Goal: Obtain resource: Download file/media

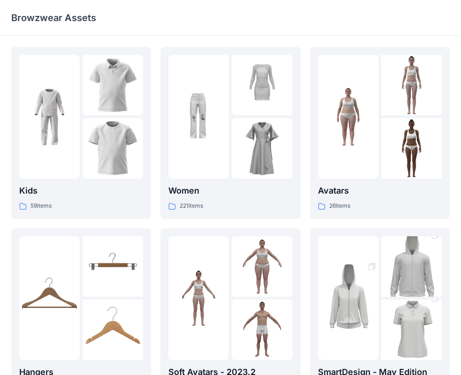
click at [363, 100] on div at bounding box center [348, 117] width 60 height 124
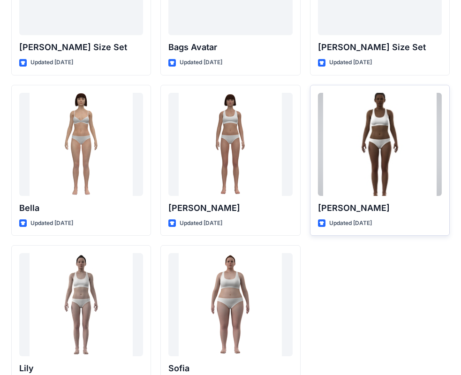
scroll to position [1119, 0]
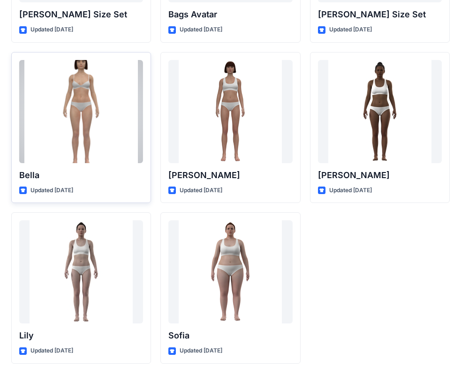
click at [79, 120] on div at bounding box center [81, 111] width 124 height 103
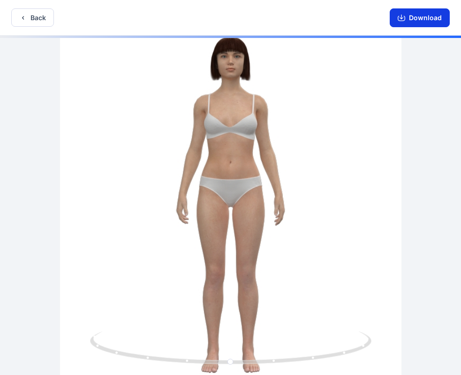
click at [404, 16] on icon "button" at bounding box center [402, 18] width 8 height 8
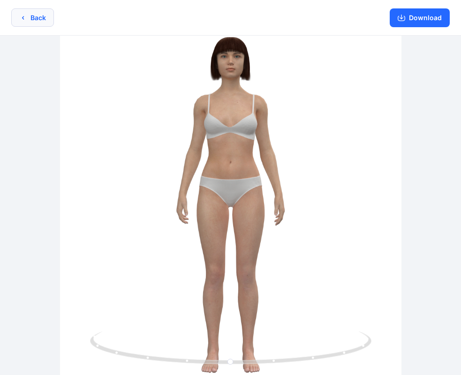
click at [25, 11] on button "Back" at bounding box center [32, 17] width 43 height 18
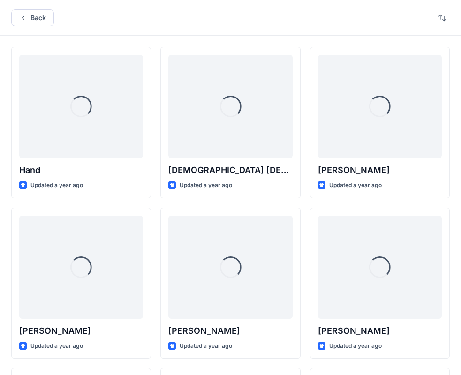
scroll to position [1119, 0]
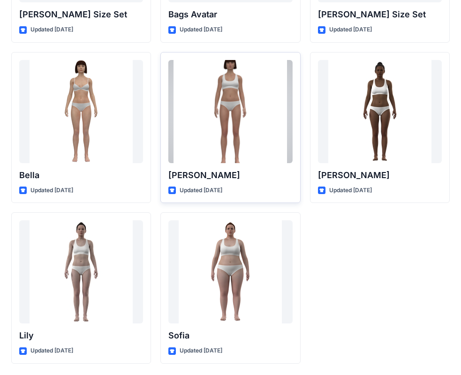
click at [224, 102] on div at bounding box center [230, 111] width 124 height 103
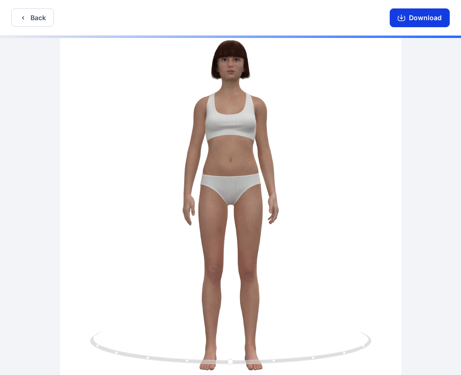
click at [415, 18] on button "Download" at bounding box center [420, 17] width 60 height 19
click at [37, 14] on button "Back" at bounding box center [32, 17] width 43 height 18
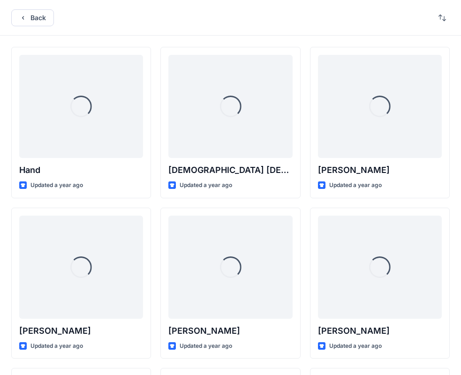
scroll to position [1119, 0]
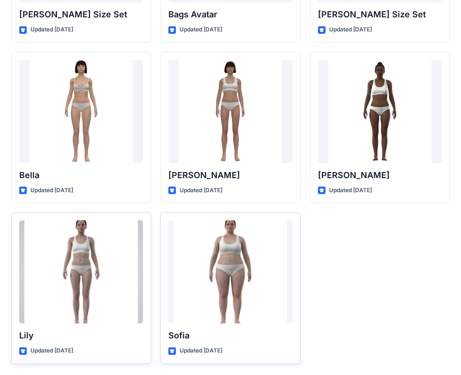
click at [82, 252] on div at bounding box center [81, 271] width 124 height 103
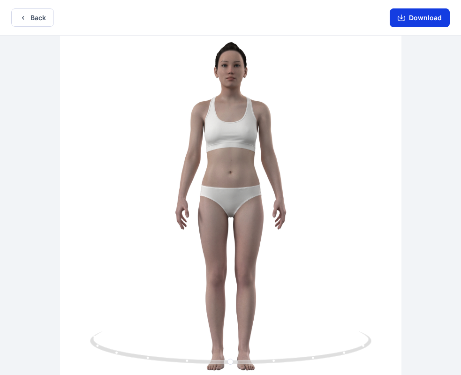
click at [412, 16] on button "Download" at bounding box center [420, 17] width 60 height 19
click at [27, 14] on button "Back" at bounding box center [32, 17] width 43 height 18
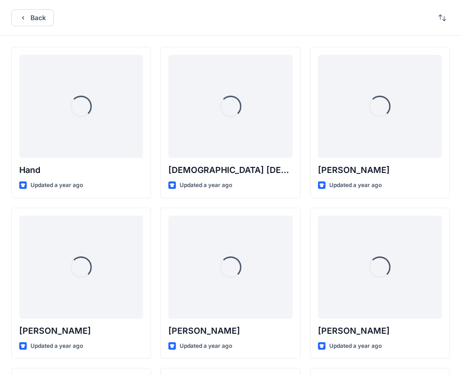
scroll to position [1119, 0]
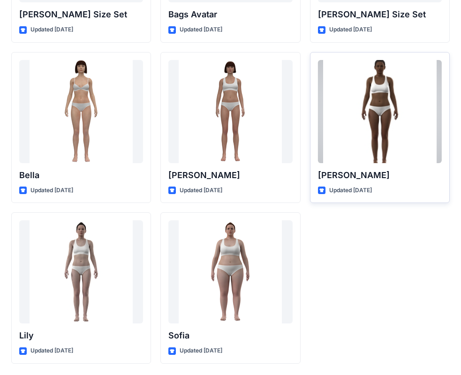
click at [386, 103] on div at bounding box center [380, 111] width 124 height 103
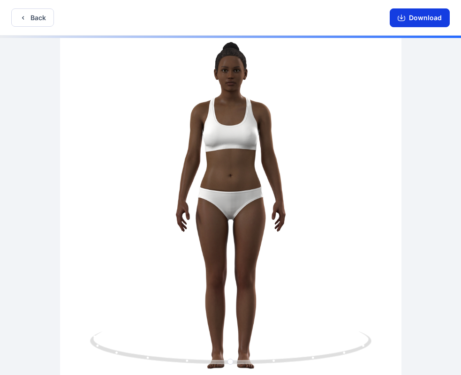
click at [415, 14] on button "Download" at bounding box center [420, 17] width 60 height 19
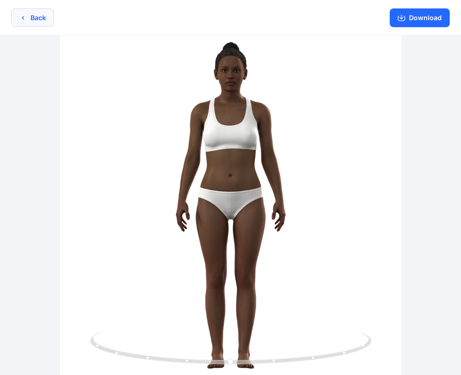
click at [23, 16] on icon "button" at bounding box center [23, 18] width 8 height 8
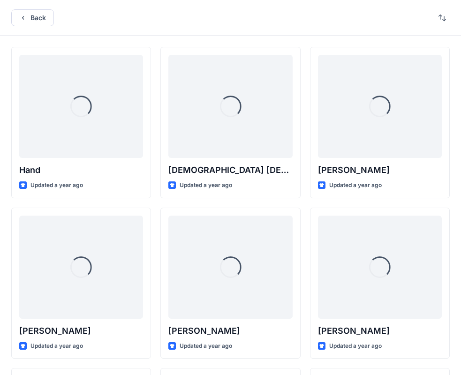
scroll to position [1119, 0]
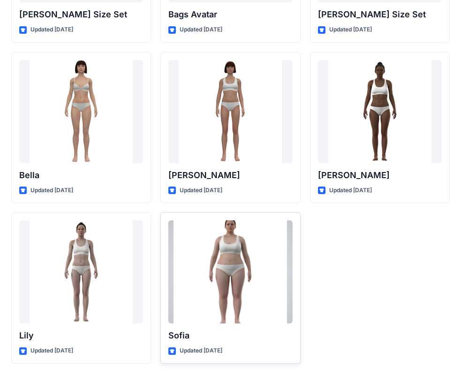
click at [220, 268] on div at bounding box center [230, 271] width 124 height 103
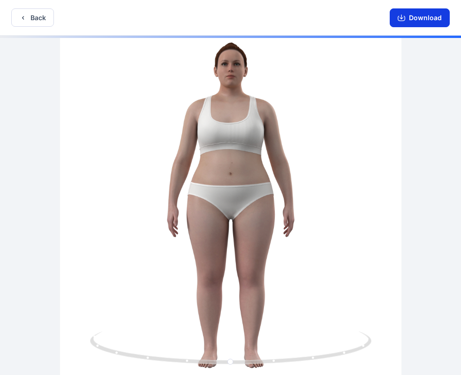
click at [417, 20] on button "Download" at bounding box center [420, 17] width 60 height 19
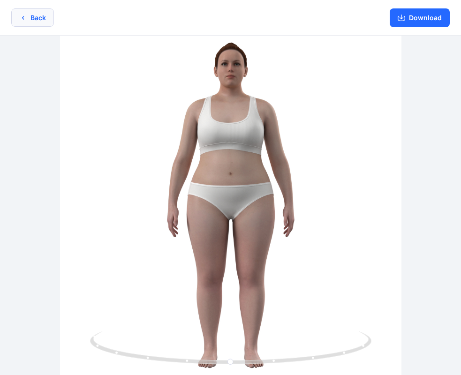
click at [28, 20] on button "Back" at bounding box center [32, 17] width 43 height 18
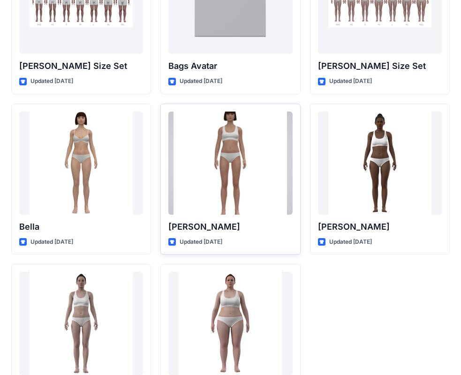
scroll to position [979, 0]
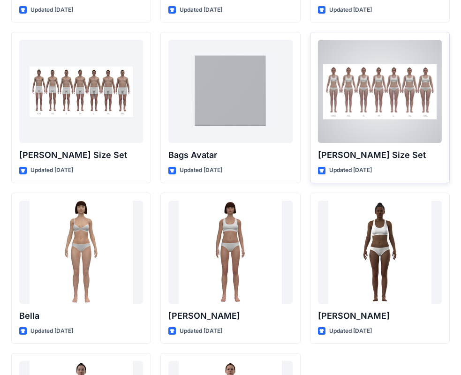
click at [374, 89] on div at bounding box center [380, 91] width 124 height 103
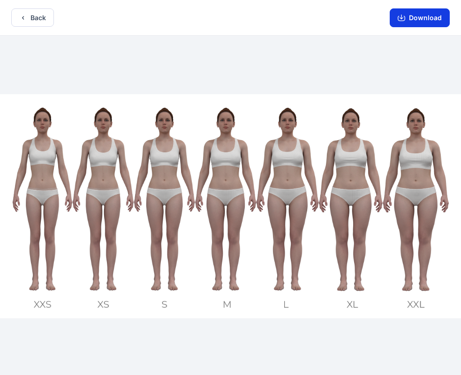
click at [412, 15] on button "Download" at bounding box center [420, 17] width 60 height 19
click at [36, 16] on button "Back" at bounding box center [32, 17] width 43 height 18
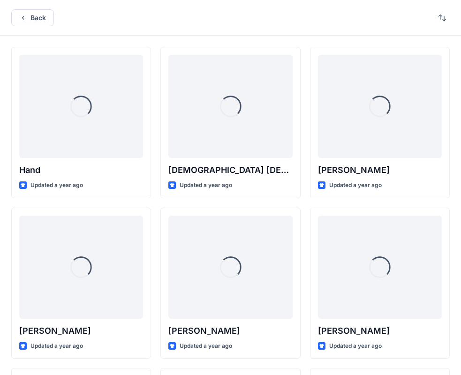
scroll to position [979, 0]
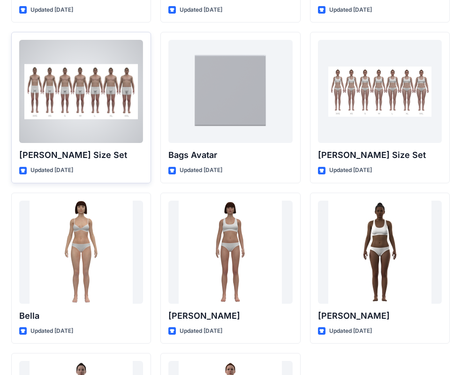
click at [103, 88] on div at bounding box center [81, 91] width 124 height 103
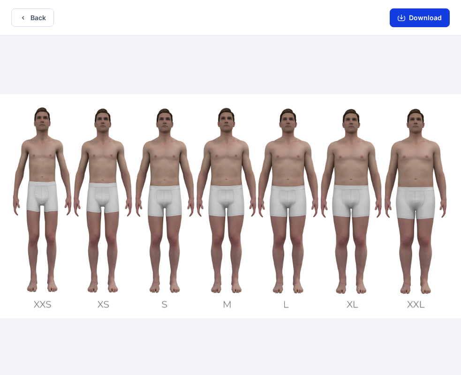
click at [410, 12] on button "Download" at bounding box center [420, 17] width 60 height 19
click at [30, 18] on button "Back" at bounding box center [32, 17] width 43 height 18
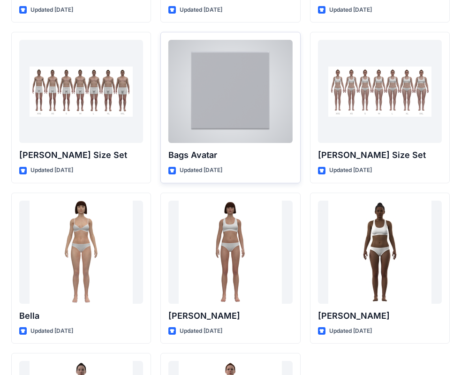
scroll to position [885, 0]
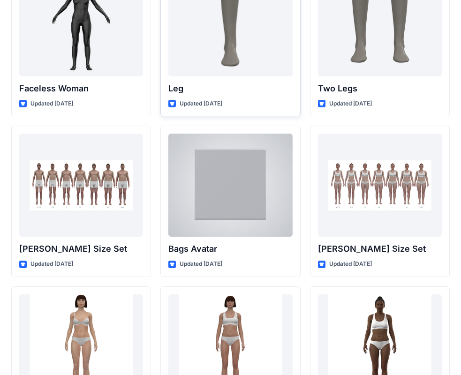
click at [223, 97] on div "Leg Updated 2 years ago" at bounding box center [230, 40] width 140 height 151
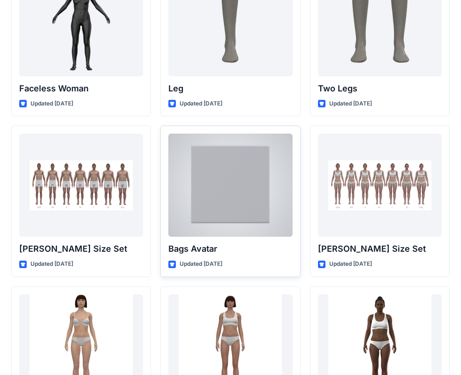
click at [227, 182] on div at bounding box center [230, 185] width 124 height 103
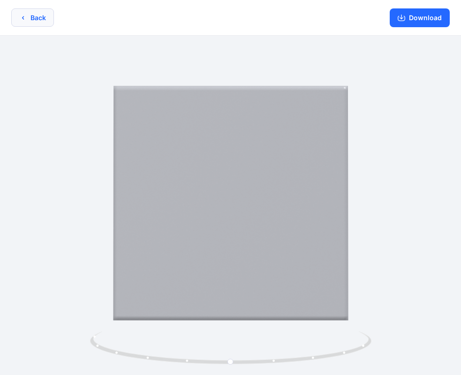
click at [32, 19] on button "Back" at bounding box center [32, 17] width 43 height 18
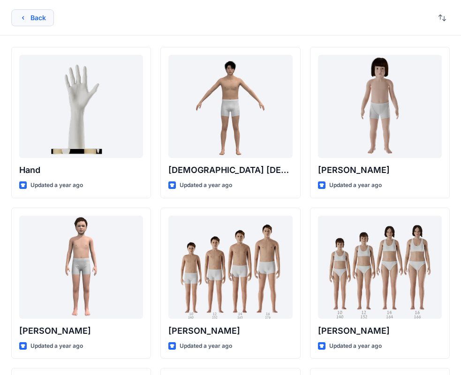
click at [36, 16] on button "Back" at bounding box center [32, 17] width 43 height 17
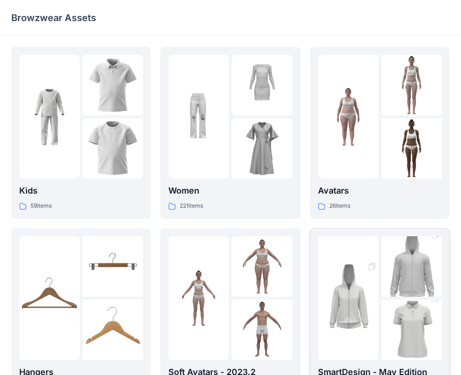
click at [342, 286] on img at bounding box center [348, 298] width 60 height 91
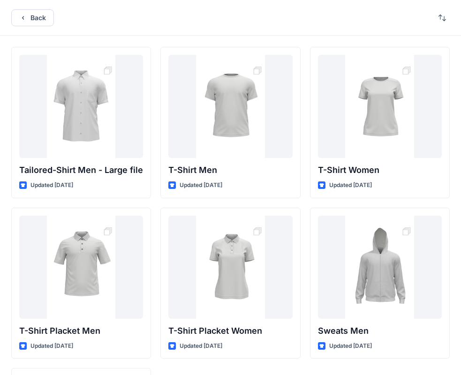
scroll to position [141, 0]
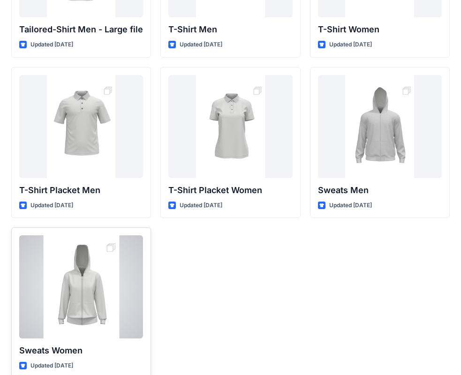
click at [85, 282] on div at bounding box center [81, 286] width 124 height 103
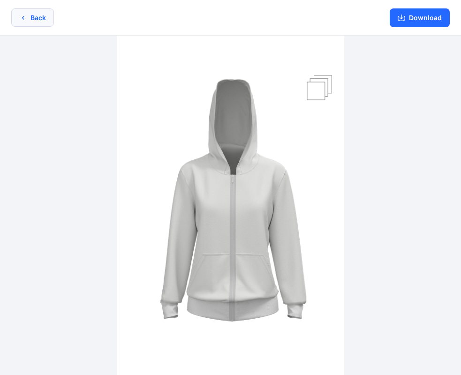
click at [36, 16] on button "Back" at bounding box center [32, 17] width 43 height 18
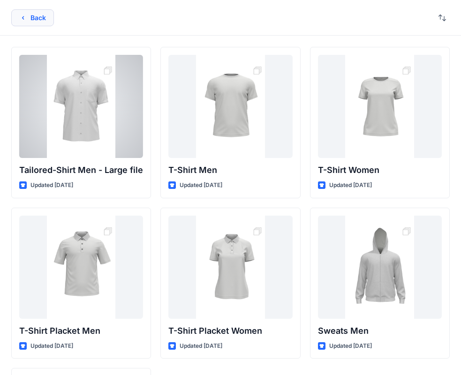
click at [27, 14] on button "Back" at bounding box center [32, 17] width 43 height 17
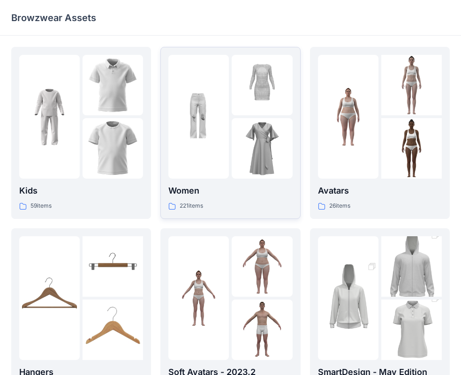
click at [220, 139] on img at bounding box center [198, 117] width 60 height 60
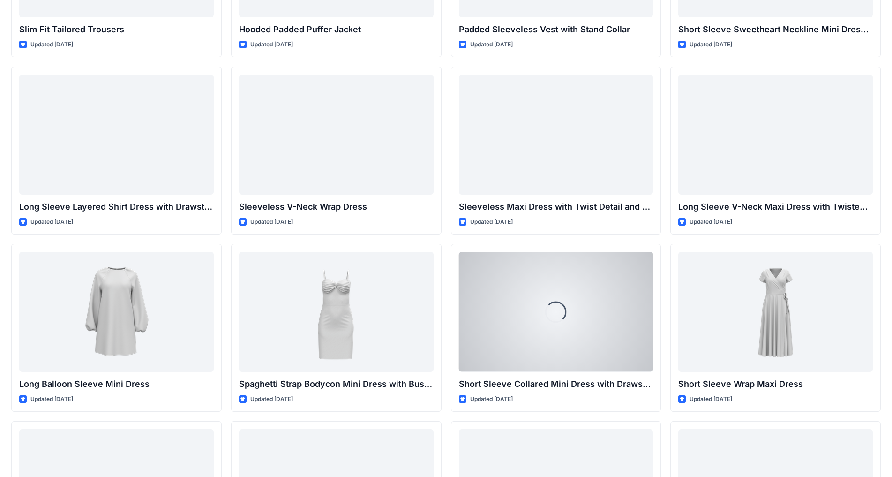
scroll to position [1185, 0]
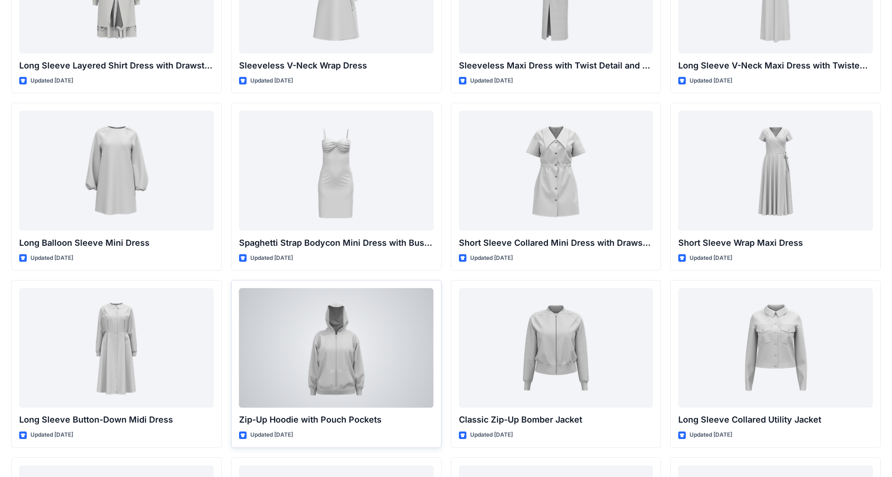
click at [327, 350] on div at bounding box center [336, 348] width 195 height 120
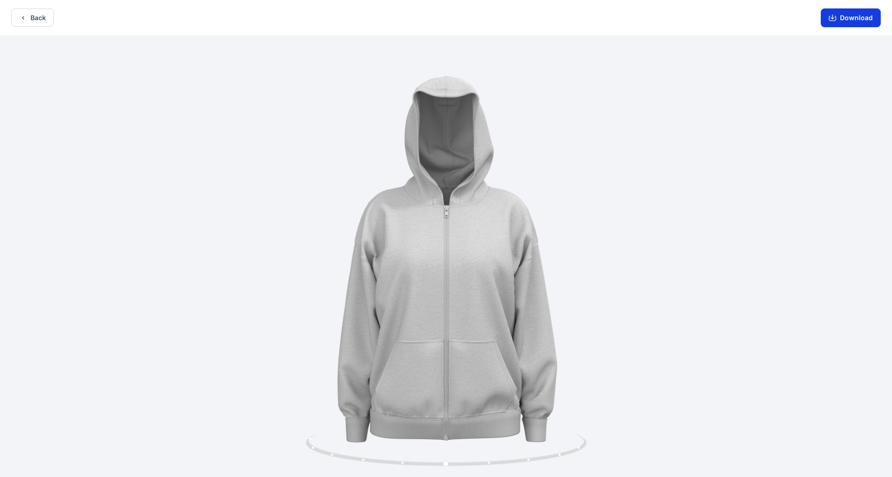
click at [469, 19] on button "Download" at bounding box center [851, 17] width 60 height 19
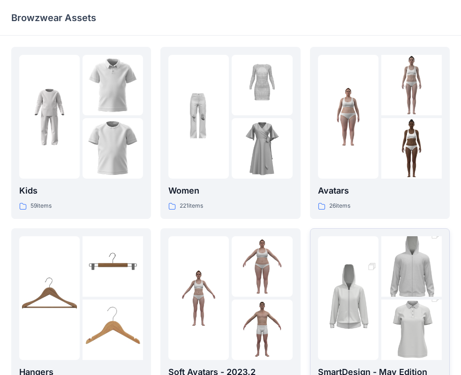
click at [375, 283] on img at bounding box center [348, 298] width 60 height 91
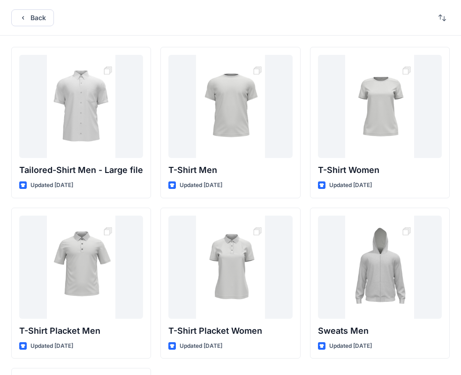
click at [25, 2] on div "Back" at bounding box center [230, 18] width 461 height 36
click at [37, 16] on button "Back" at bounding box center [32, 17] width 43 height 17
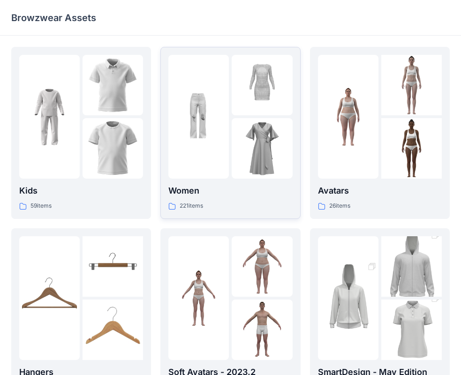
click at [240, 114] on img at bounding box center [262, 85] width 60 height 60
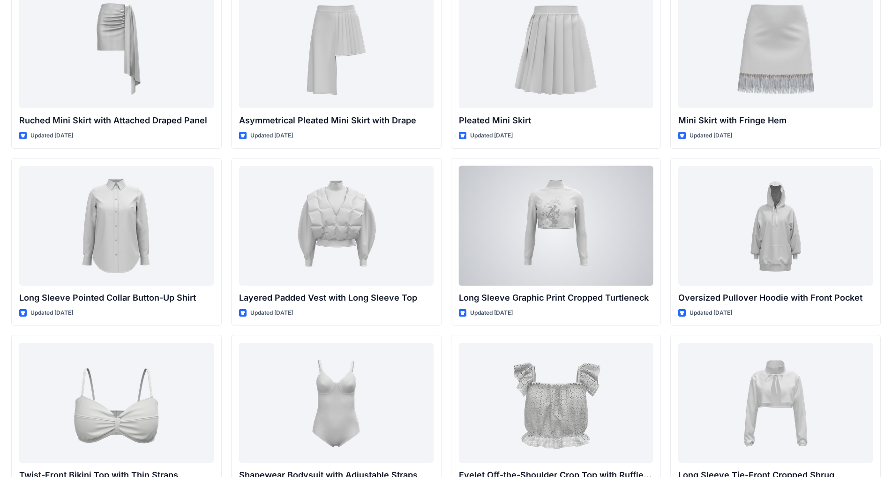
scroll to position [2201, 0]
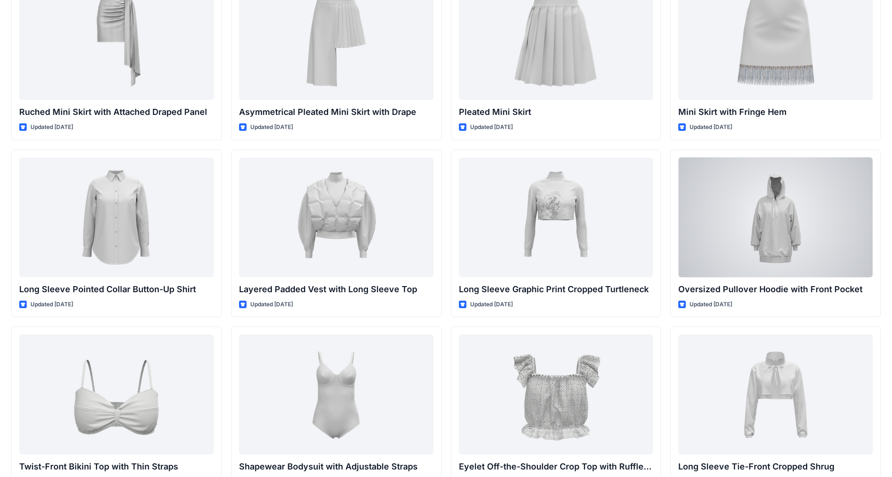
click at [469, 252] on div at bounding box center [776, 218] width 195 height 120
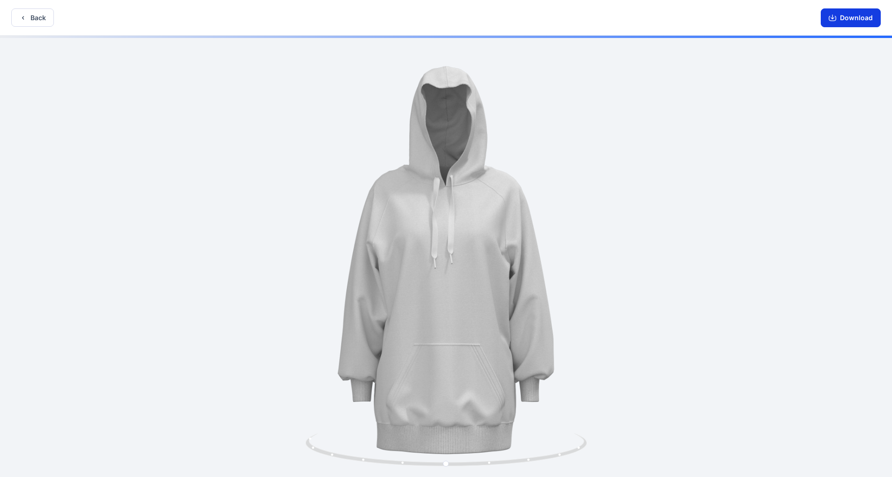
click at [469, 20] on button "Download" at bounding box center [851, 17] width 60 height 19
